Goal: Information Seeking & Learning: Learn about a topic

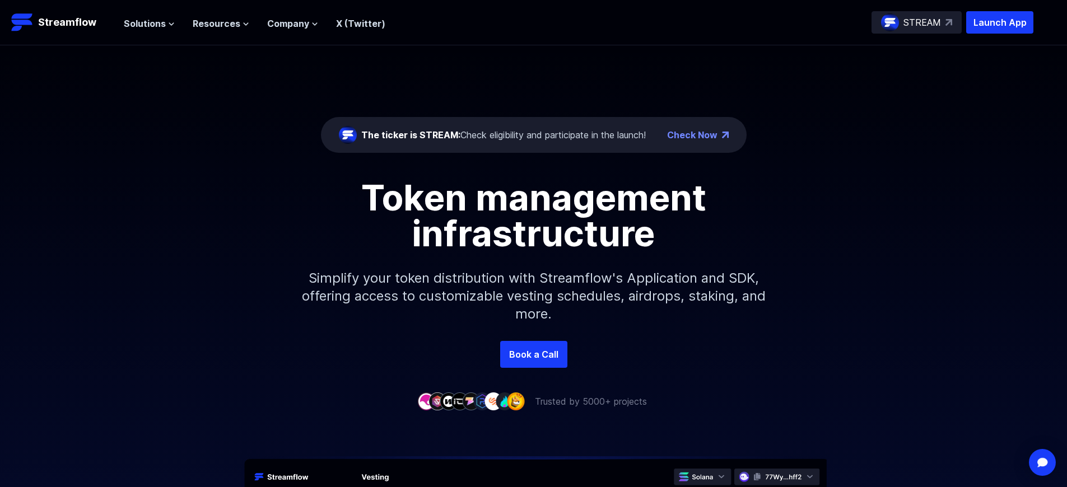
click at [1000, 22] on p "Launch App" at bounding box center [1000, 22] width 67 height 22
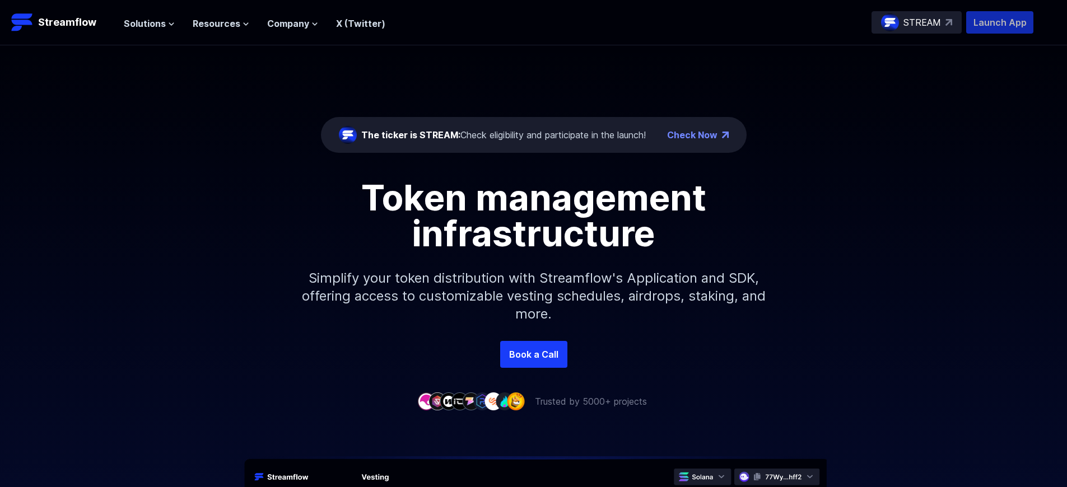
click at [1000, 22] on p "Launch App" at bounding box center [1000, 22] width 67 height 22
